Goal: Task Accomplishment & Management: Complete application form

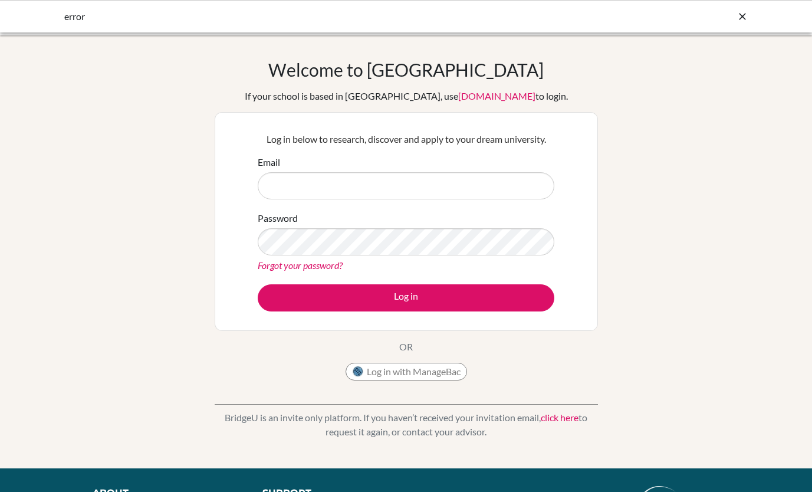
click at [305, 183] on input "Email" at bounding box center [406, 185] width 297 height 27
type input "[EMAIL_ADDRESS][DOMAIN_NAME]"
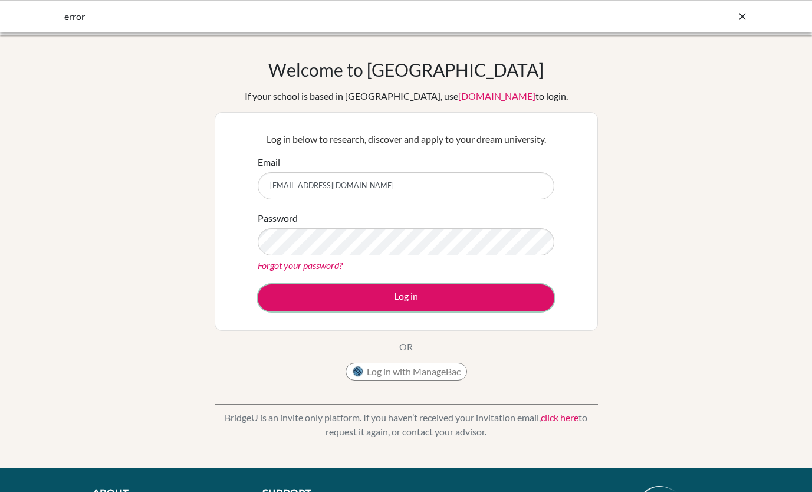
click at [401, 290] on button "Log in" at bounding box center [406, 297] width 297 height 27
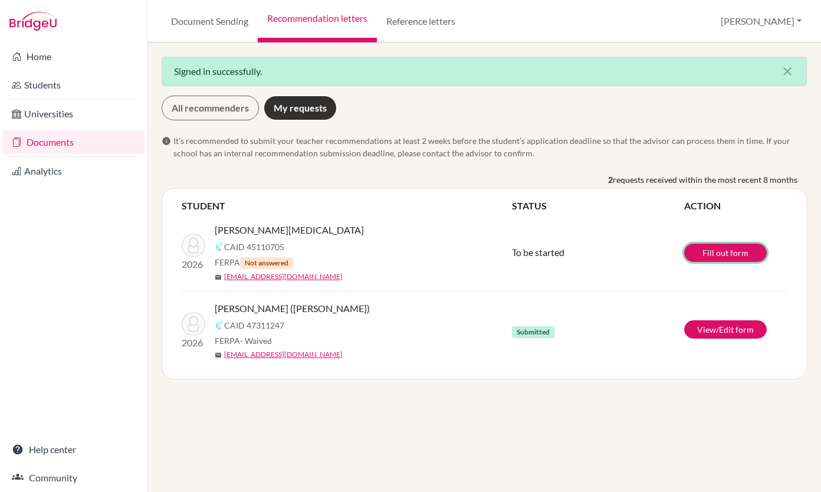
click at [739, 251] on link "Fill out form" at bounding box center [725, 253] width 83 height 18
